Goal: Task Accomplishment & Management: Use online tool/utility

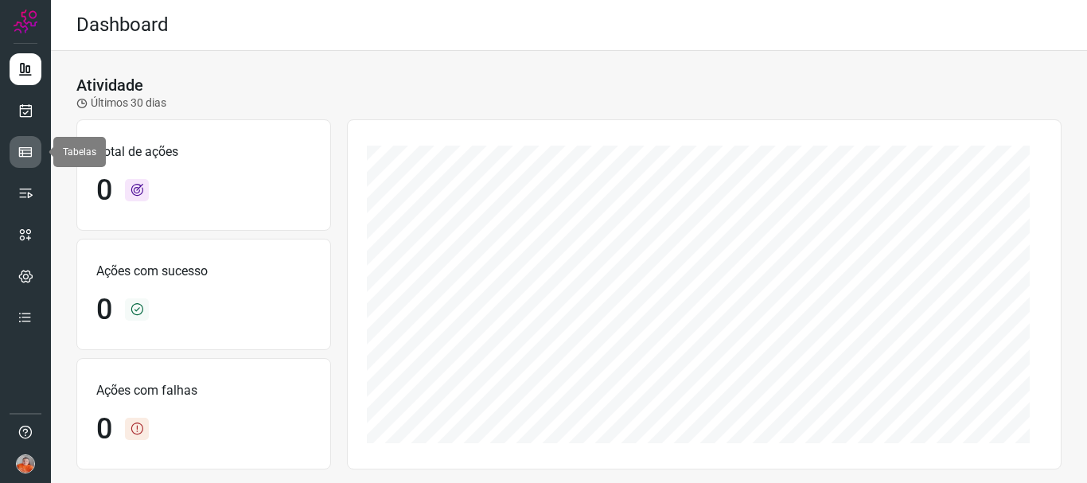
click at [24, 153] on icon at bounding box center [26, 152] width 16 height 16
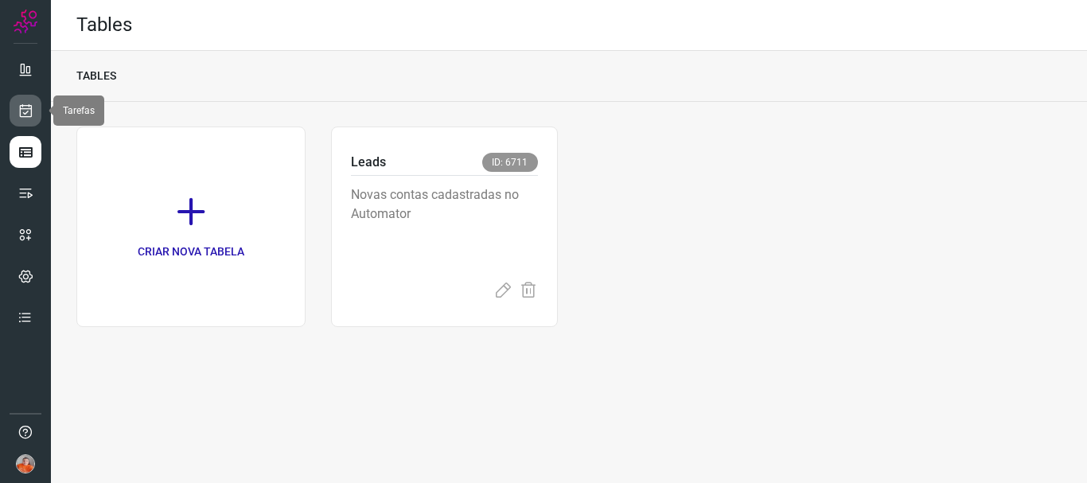
click at [25, 108] on icon at bounding box center [26, 111] width 17 height 16
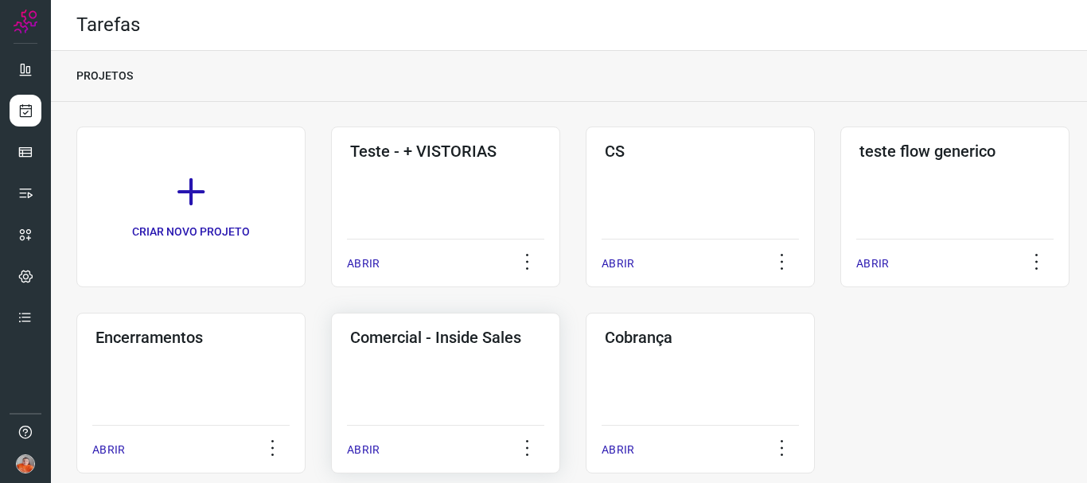
click at [357, 453] on p "ABRIR" at bounding box center [363, 450] width 33 height 17
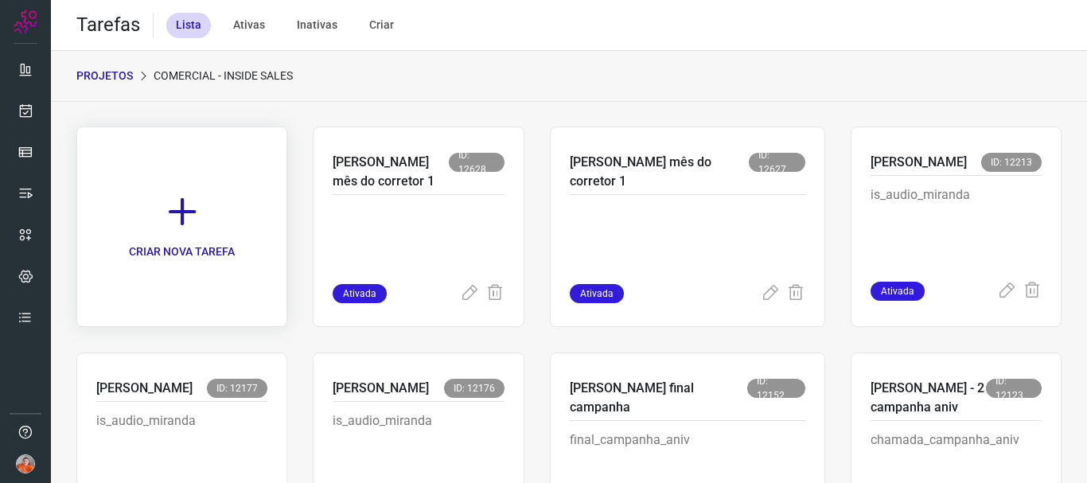
click at [200, 213] on icon at bounding box center [182, 211] width 35 height 35
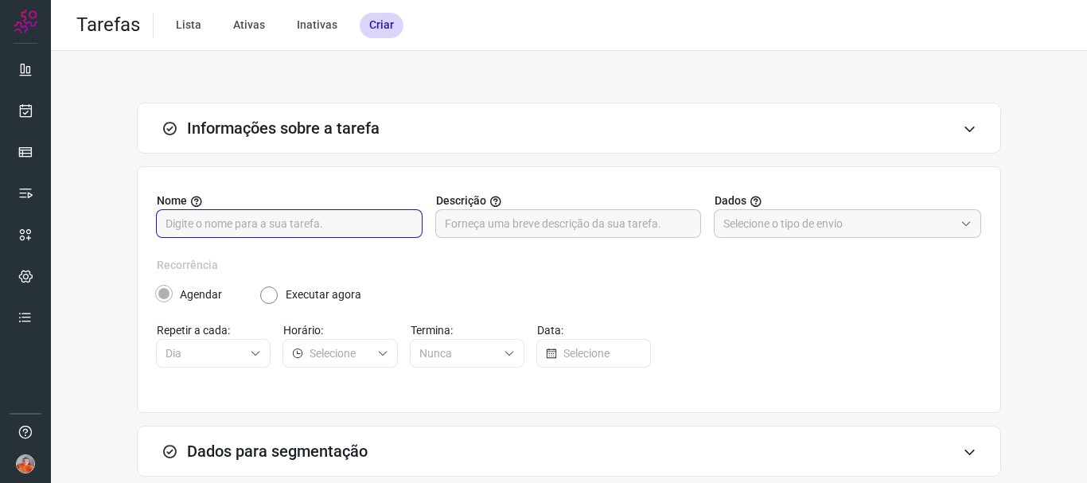
click at [325, 228] on input "text" at bounding box center [290, 223] width 248 height 27
type input "Catia lista de perdidos sem contato"
click at [772, 232] on input "text" at bounding box center [839, 223] width 231 height 27
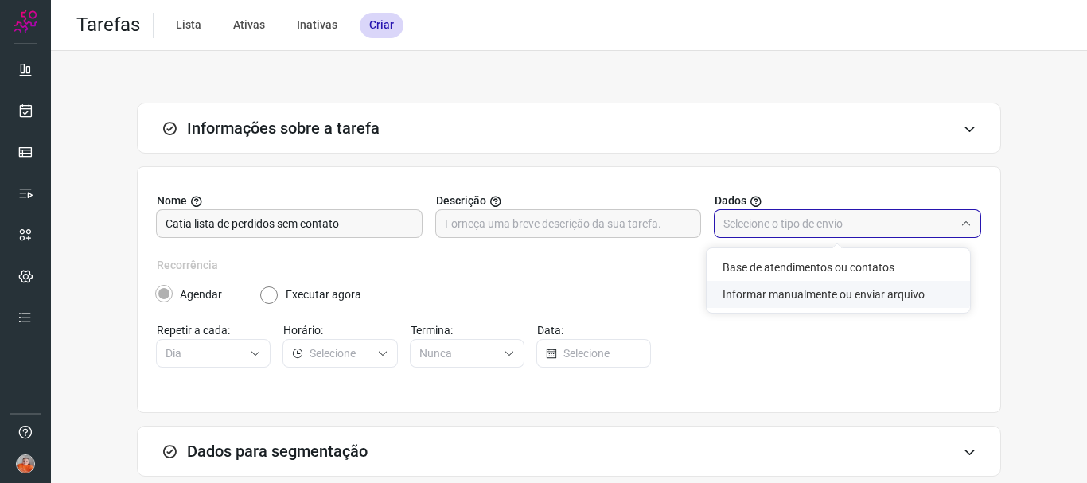
click at [777, 291] on li "Informar manualmente ou enviar arquivo" at bounding box center [838, 294] width 263 height 27
type input "Informar manualmente ou enviar arquivo"
radio input "false"
radio input "true"
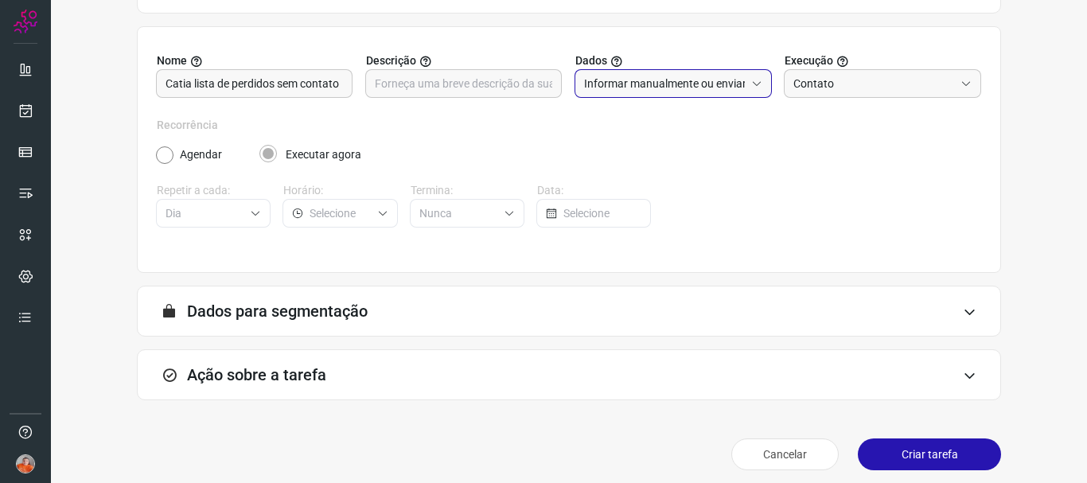
scroll to position [150, 0]
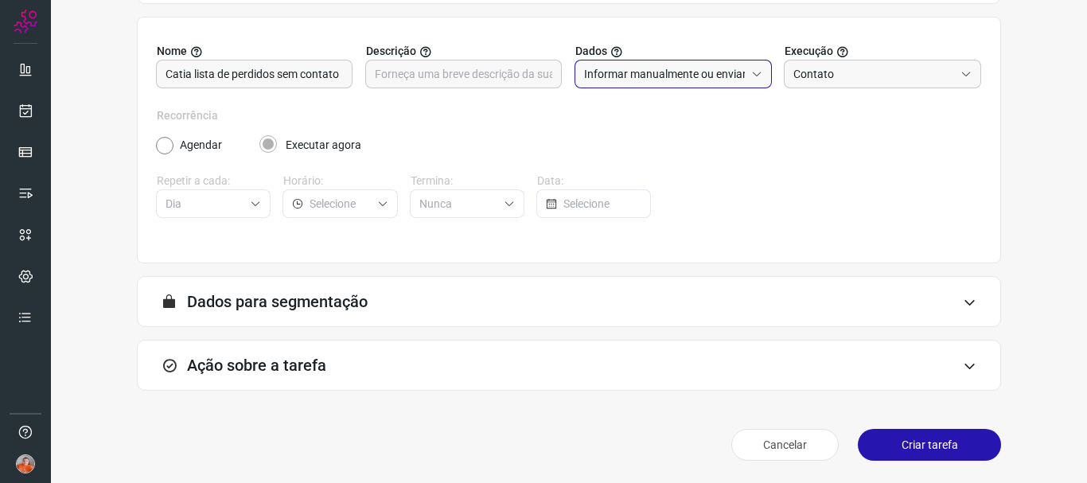
click at [720, 361] on div "Ação sobre a tarefa" at bounding box center [569, 365] width 864 height 51
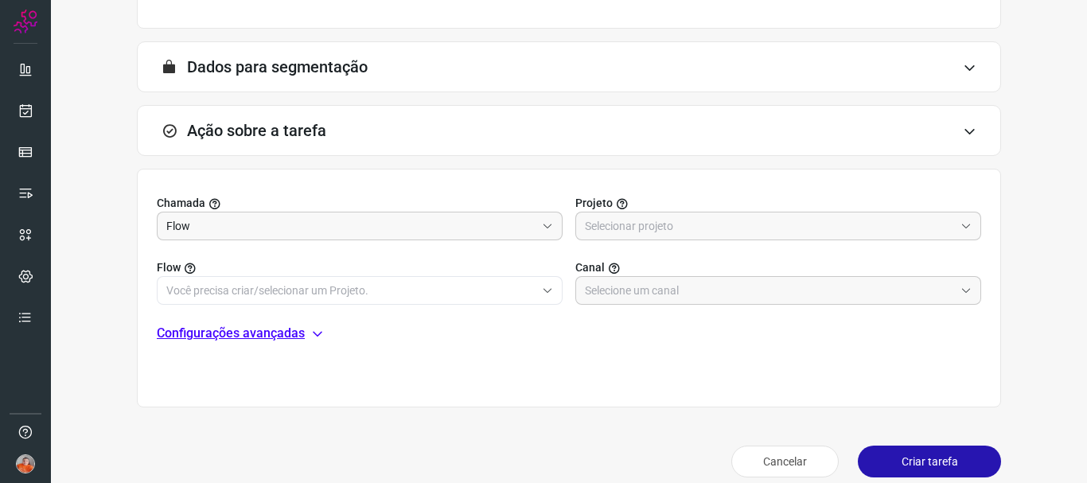
scroll to position [401, 0]
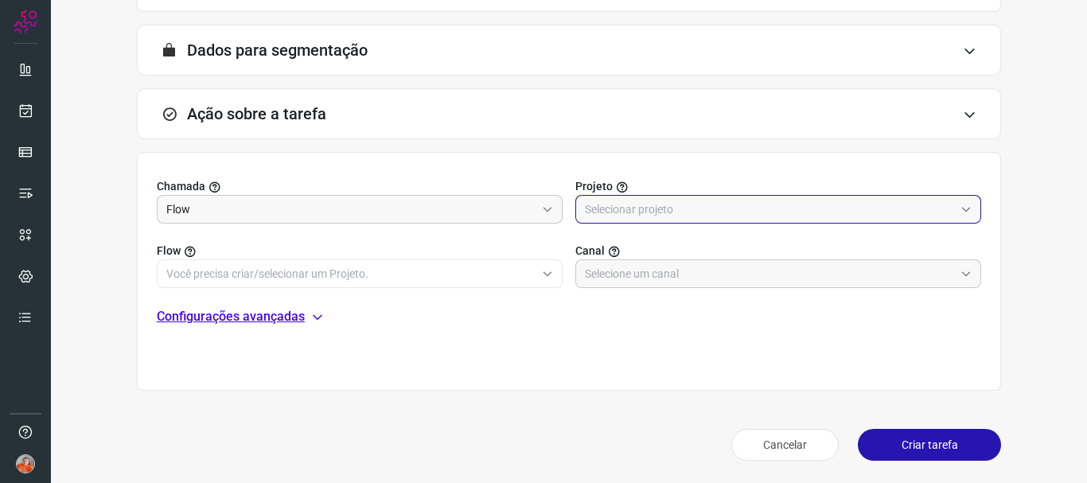
click at [663, 204] on input "text" at bounding box center [769, 209] width 369 height 27
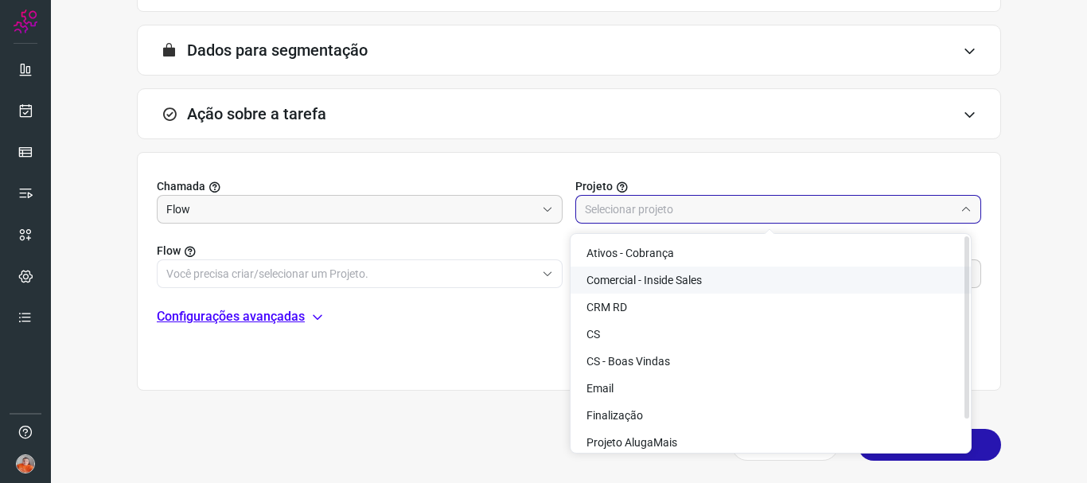
click at [664, 271] on li "Comercial - Inside Sales" at bounding box center [771, 280] width 400 height 27
type input "Comercial - Inside Sales"
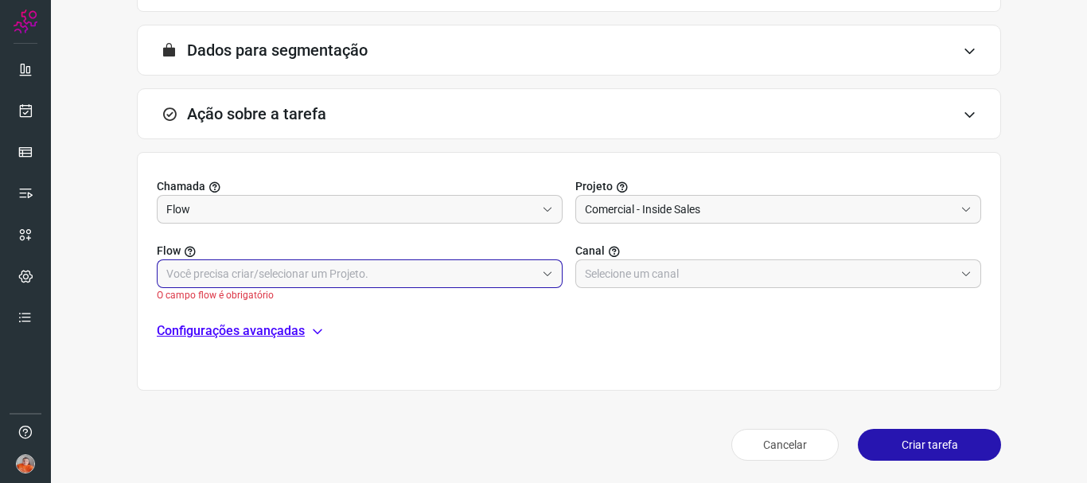
click at [499, 274] on input "text" at bounding box center [350, 273] width 369 height 27
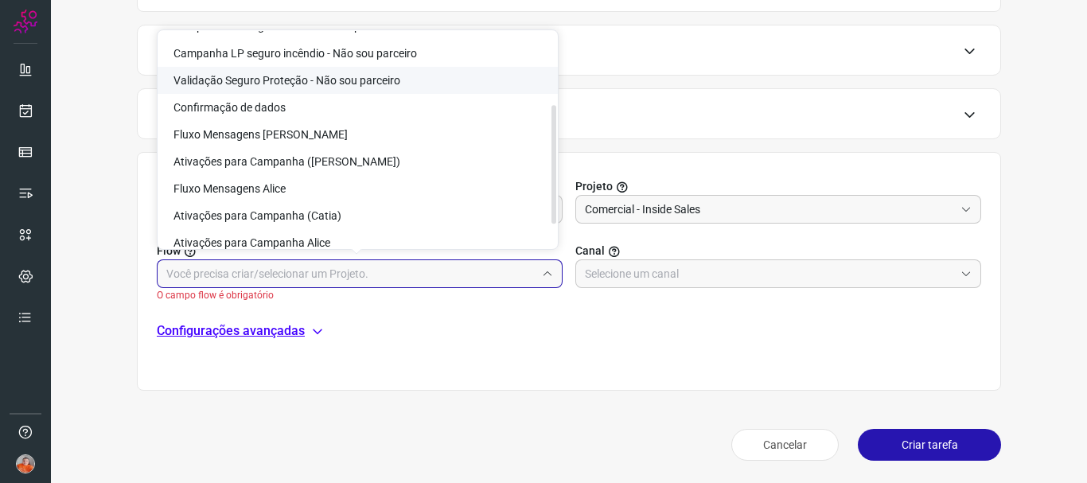
scroll to position [159, 0]
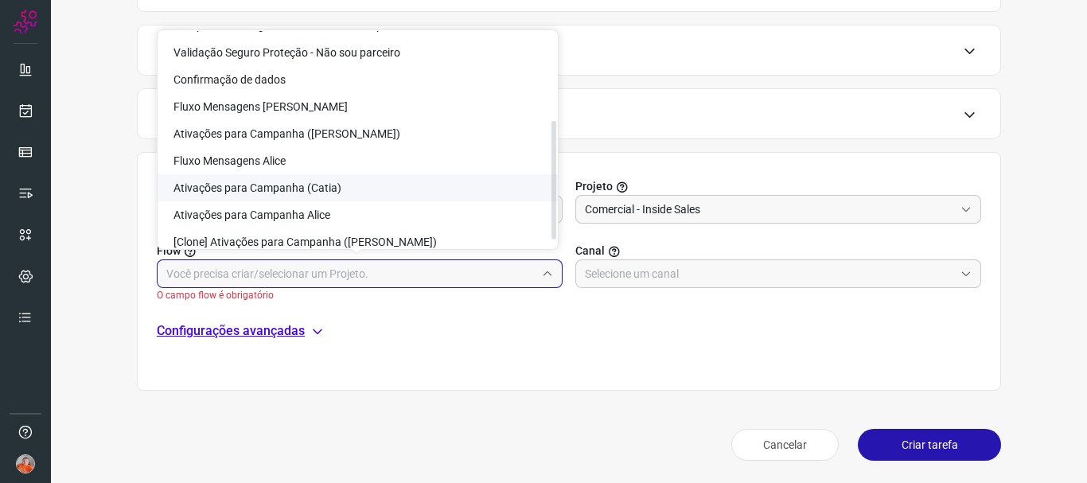
click at [443, 184] on li "Ativações para Campanha (Catia)" at bounding box center [358, 187] width 400 height 27
type input "Ativações para Campanha (Catia)"
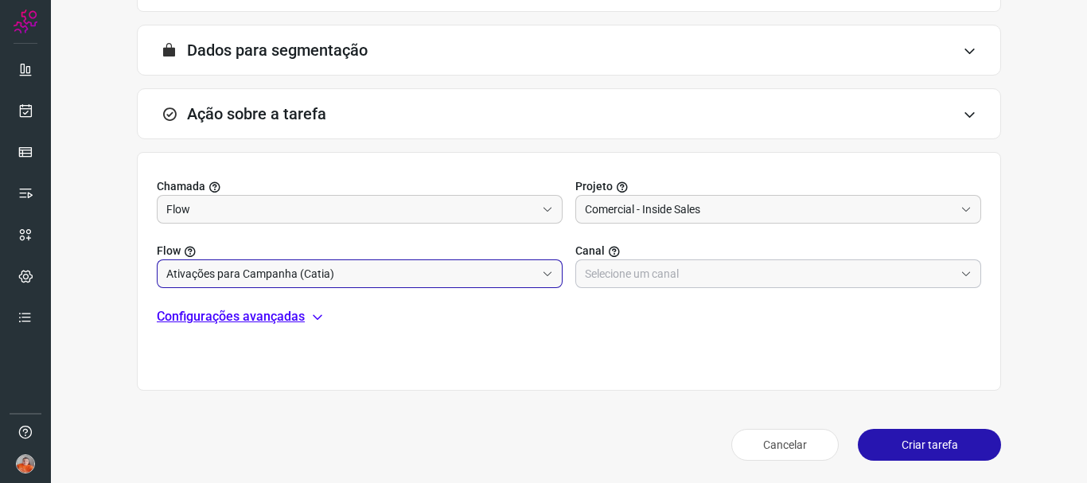
click at [663, 268] on input "text" at bounding box center [769, 273] width 369 height 27
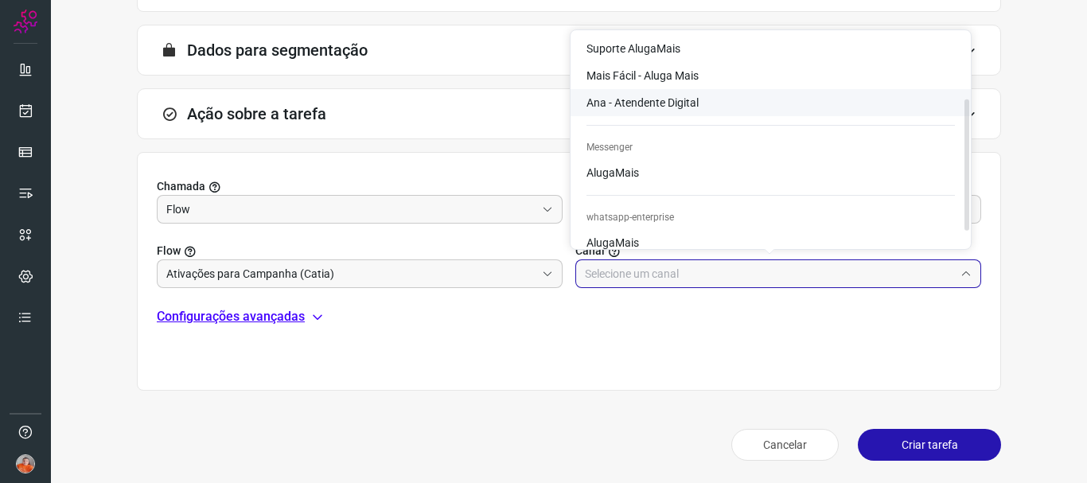
scroll to position [134, 0]
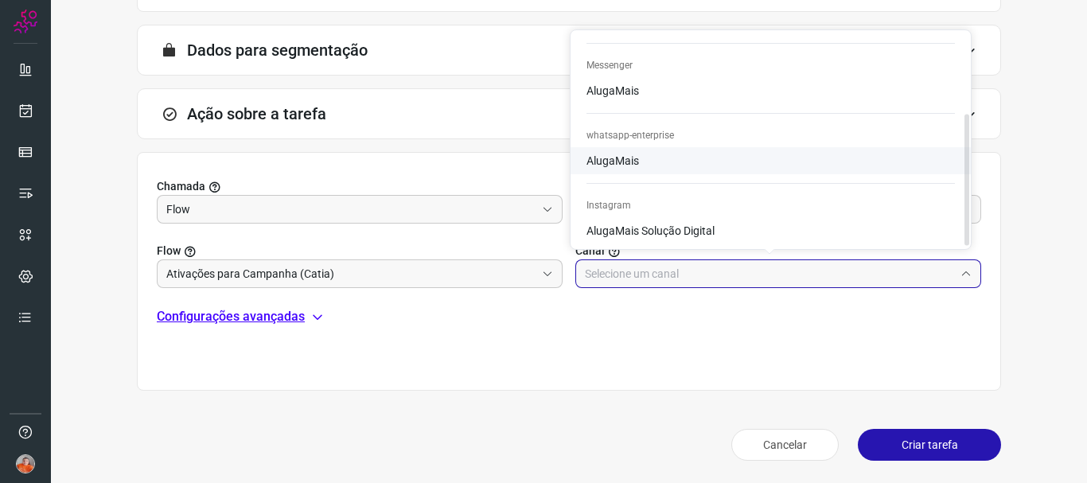
type input "AlugaMais"
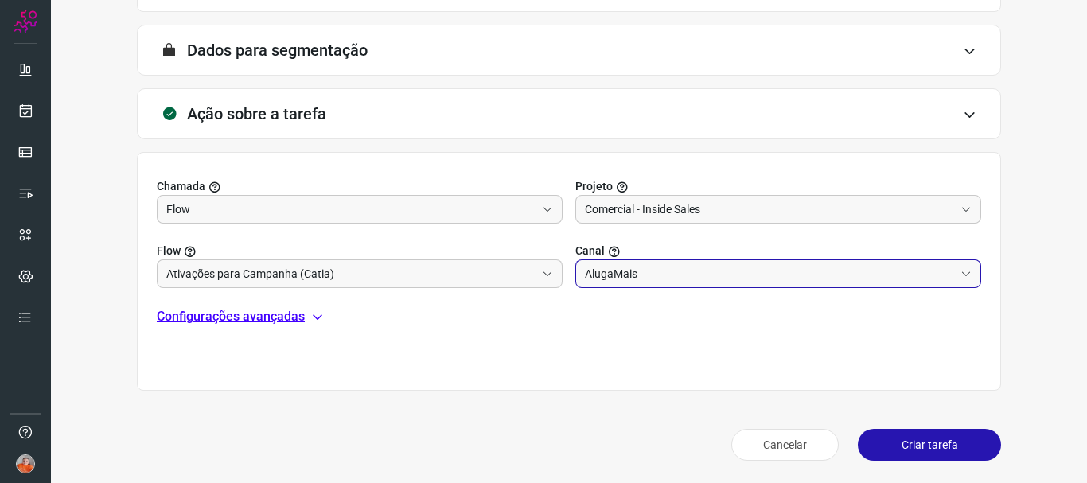
click at [318, 314] on icon at bounding box center [317, 316] width 13 height 13
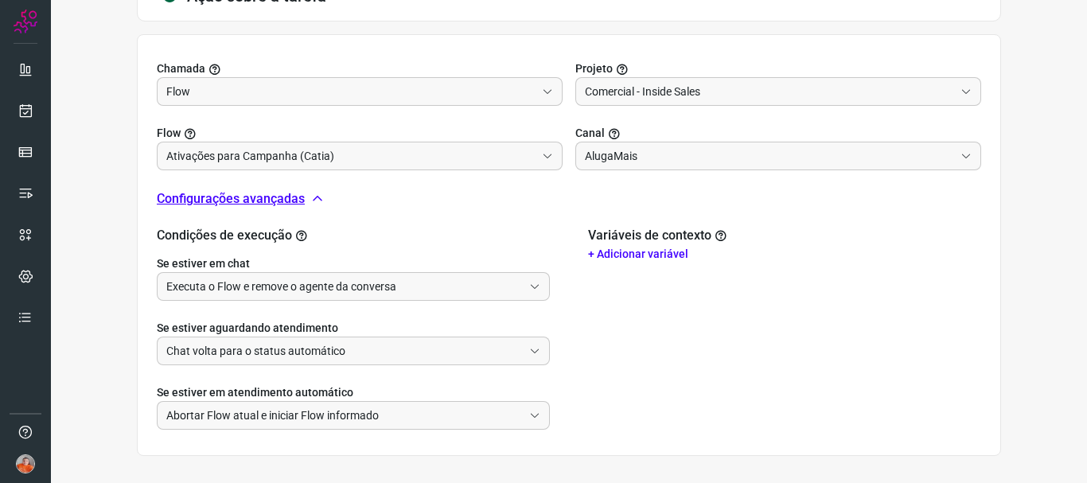
scroll to position [560, 0]
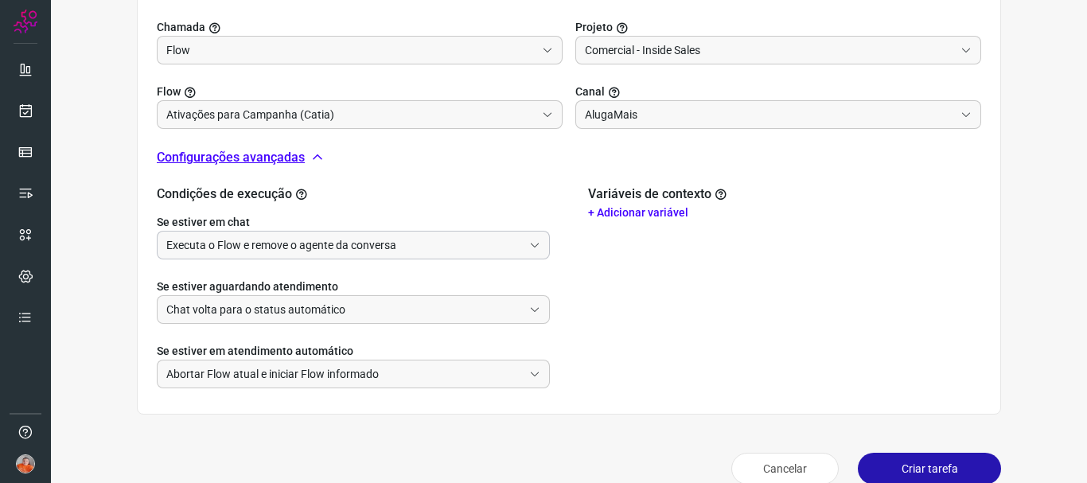
click at [367, 246] on input "Executa o Flow e remove o agente da conversa" at bounding box center [344, 245] width 357 height 27
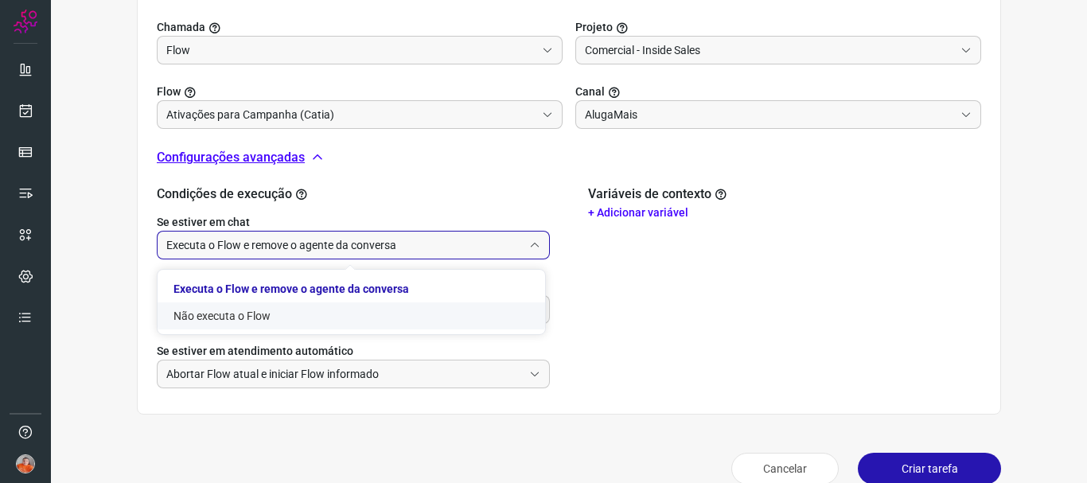
click at [365, 315] on li "Não executa o Flow" at bounding box center [352, 315] width 388 height 27
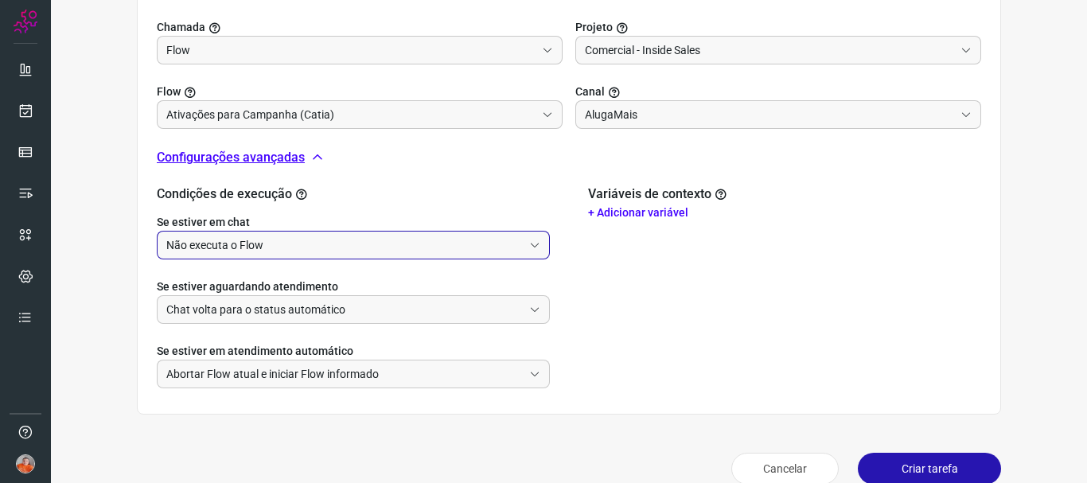
click at [449, 245] on input "Não executa o Flow" at bounding box center [344, 245] width 357 height 27
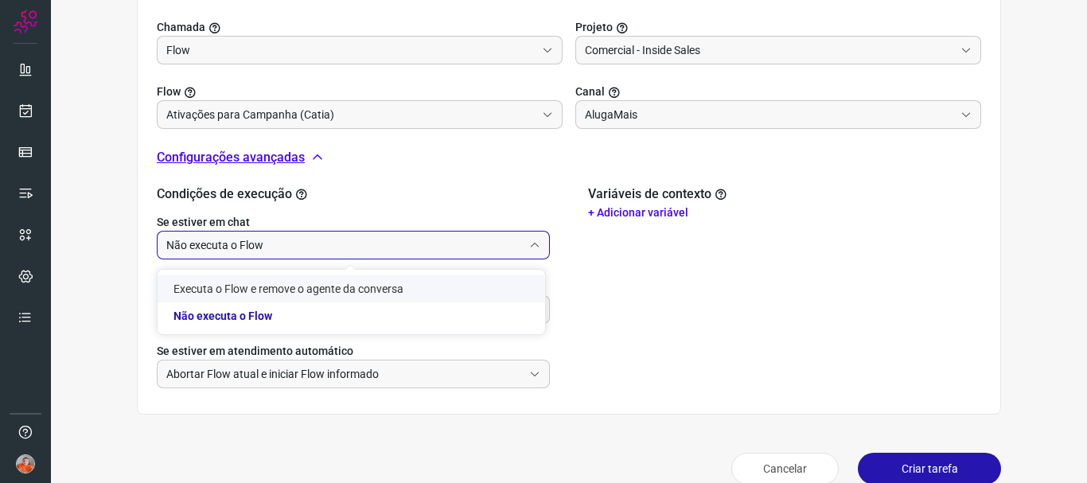
click at [380, 285] on li "Executa o Flow e remove o agente da conversa" at bounding box center [352, 288] width 388 height 27
type input "Executa o Flow e remove o agente da conversa"
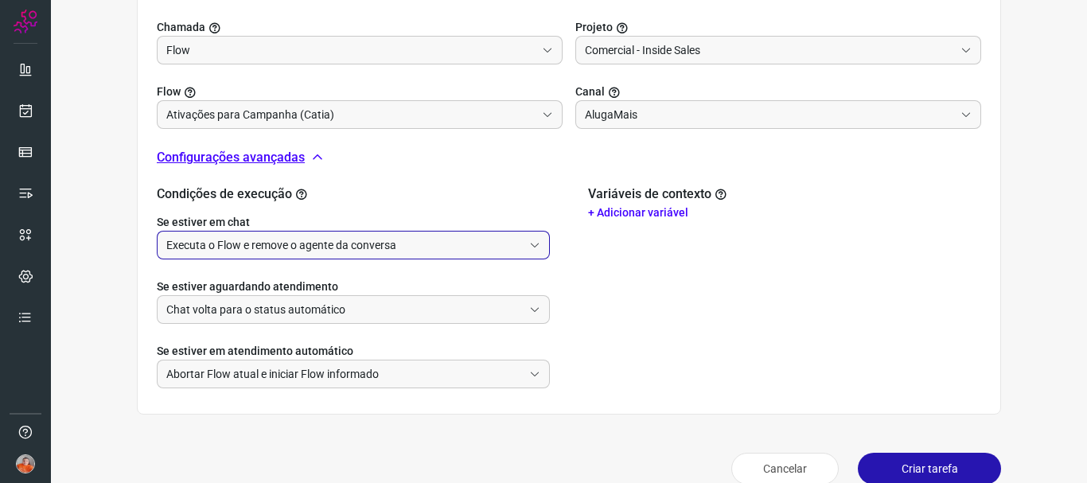
click at [671, 210] on p "+ Adicionar variável" at bounding box center [784, 213] width 393 height 17
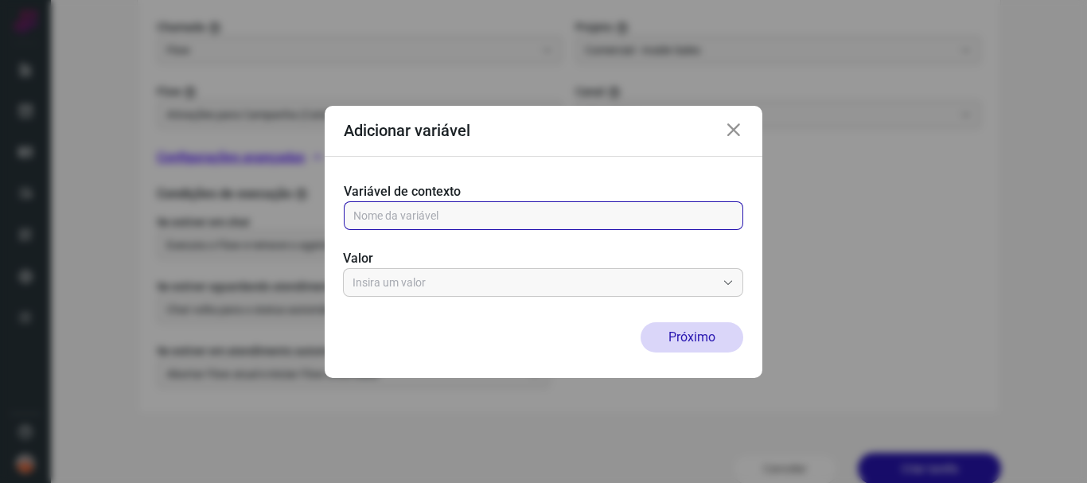
click at [579, 227] on input "text" at bounding box center [543, 215] width 380 height 27
paste input "{{[DOMAIN_NAME]}}"
type input "{{[DOMAIN_NAME]}}"
click at [535, 281] on input "text" at bounding box center [535, 282] width 364 height 27
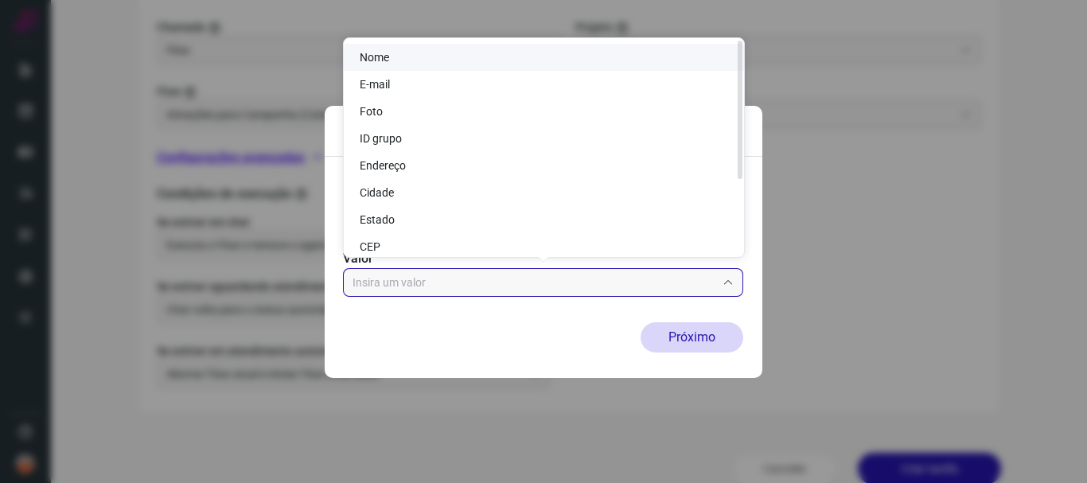
click at [464, 57] on li "Nome" at bounding box center [544, 57] width 400 height 27
type input "Nome"
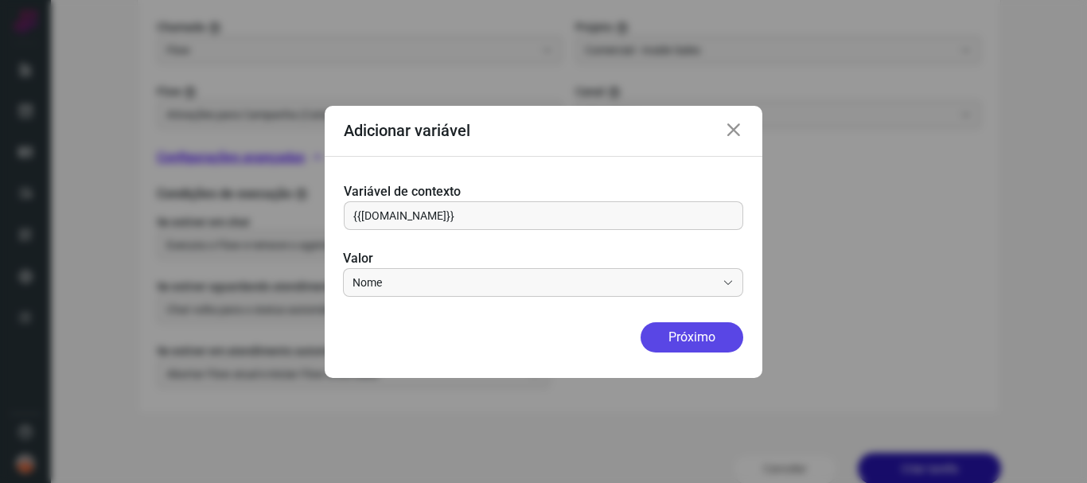
click at [694, 340] on button "Próximo" at bounding box center [692, 337] width 103 height 30
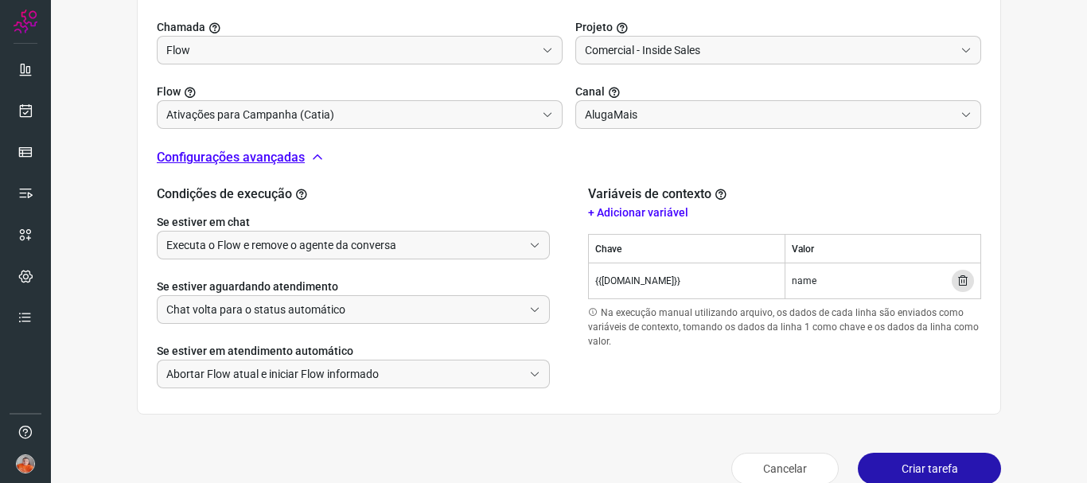
scroll to position [584, 0]
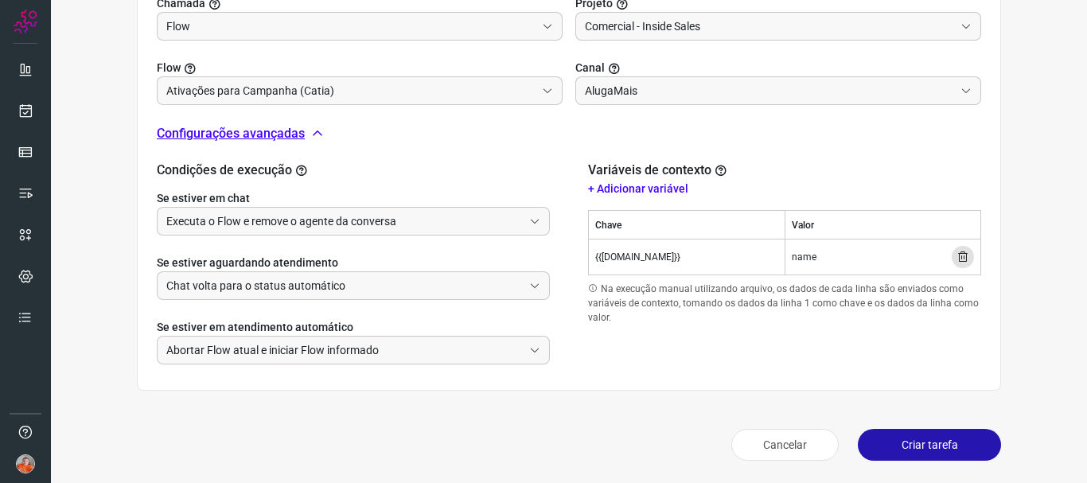
click at [907, 450] on button "Criar tarefa" at bounding box center [929, 445] width 143 height 32
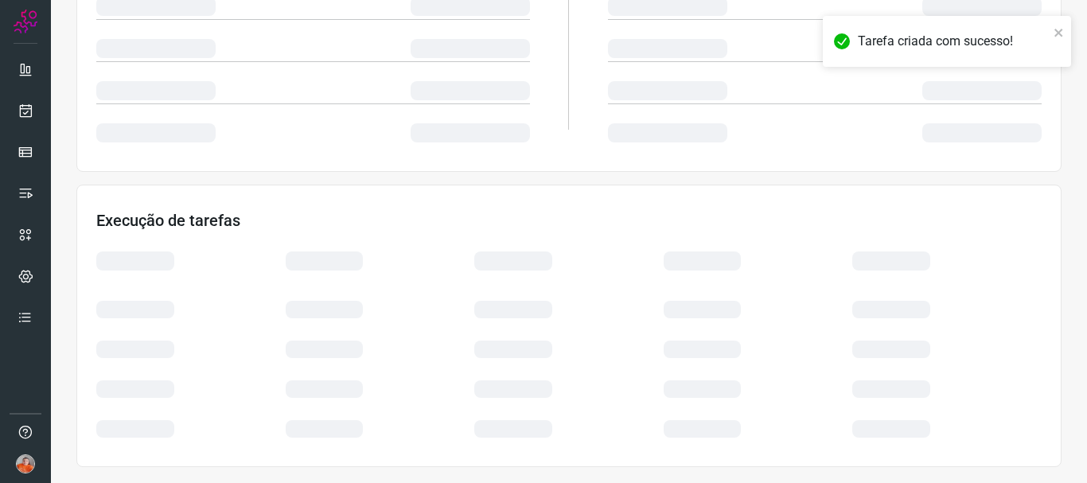
scroll to position [339, 0]
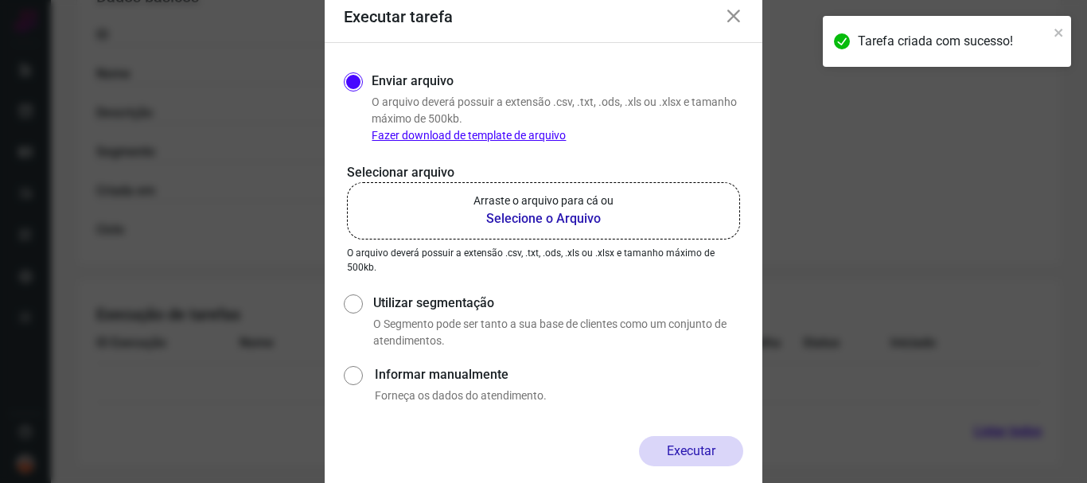
click at [556, 220] on b "Selecione o Arquivo" at bounding box center [544, 218] width 140 height 19
click at [0, 0] on input "Arraste o arquivo para cá ou Selecione o Arquivo" at bounding box center [0, 0] width 0 height 0
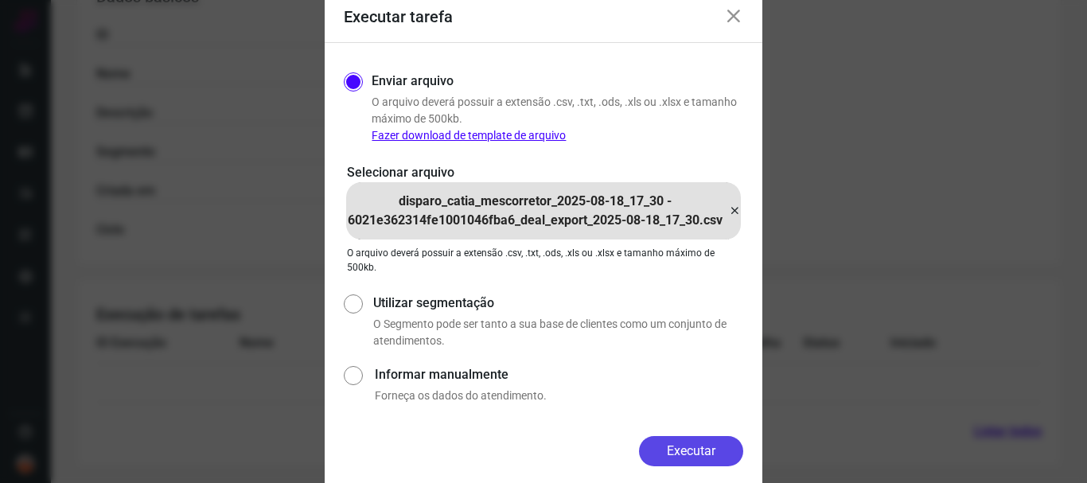
click at [717, 448] on button "Executar" at bounding box center [691, 451] width 104 height 30
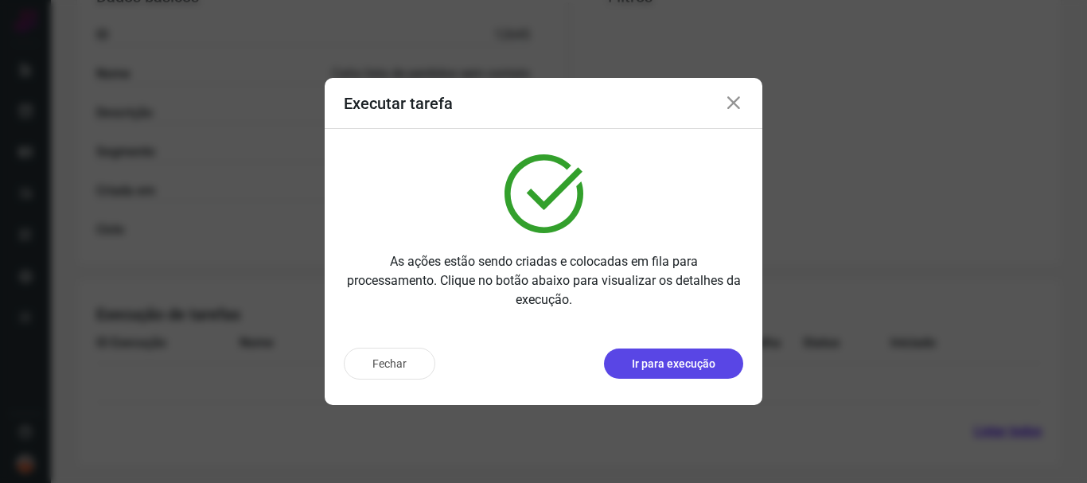
click at [700, 370] on p "Ir para execução" at bounding box center [674, 364] width 84 height 17
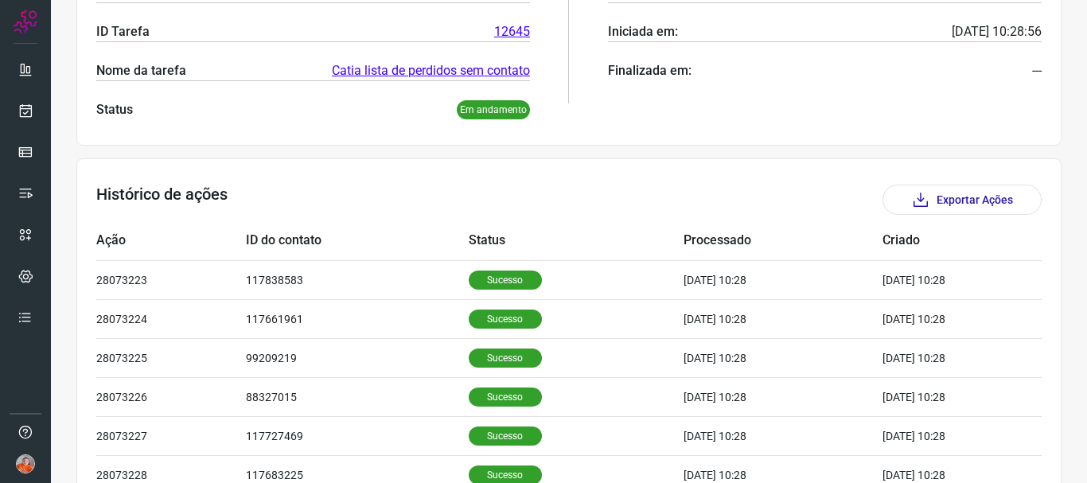
scroll to position [318, 0]
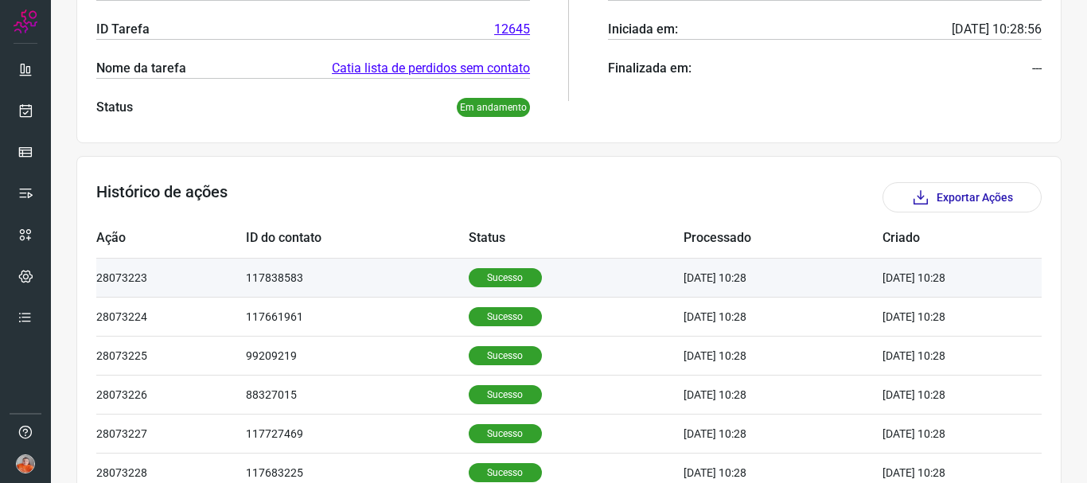
click at [506, 280] on p "Sucesso" at bounding box center [505, 277] width 73 height 19
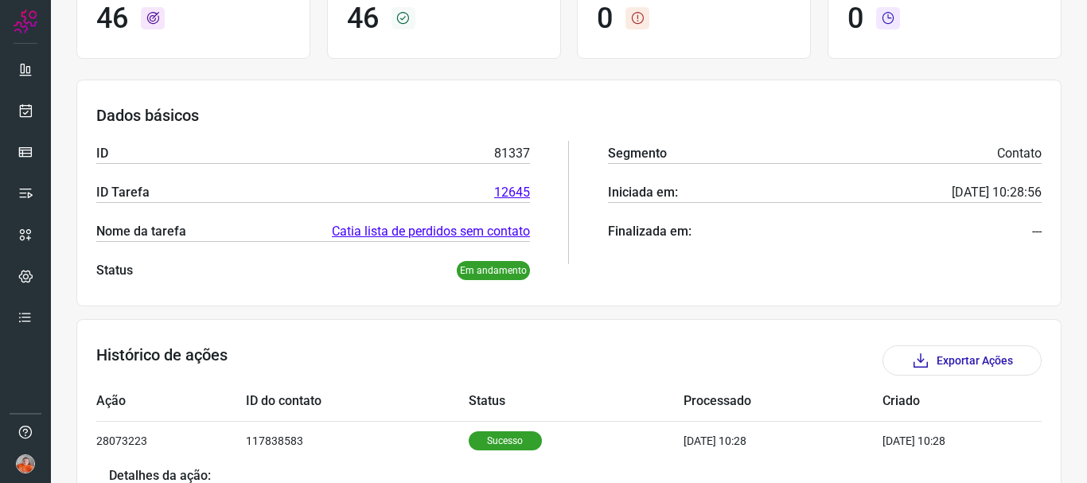
scroll to position [0, 0]
